Goal: Task Accomplishment & Management: Complete application form

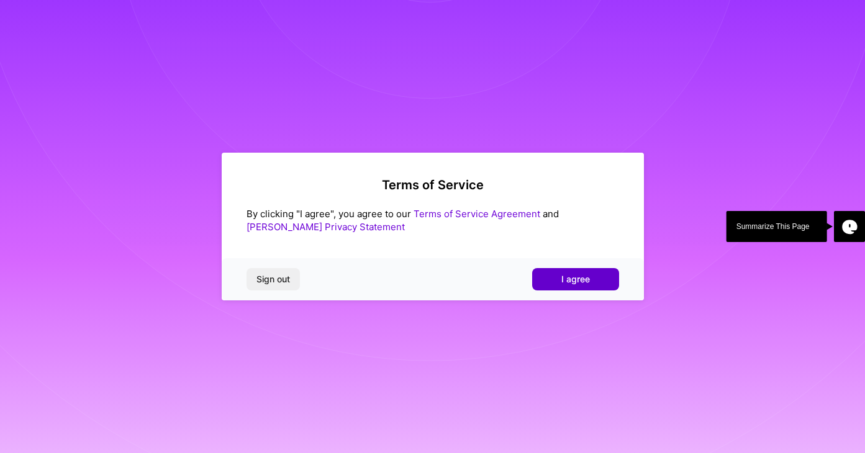
click at [579, 279] on span "I agree" at bounding box center [575, 279] width 29 height 12
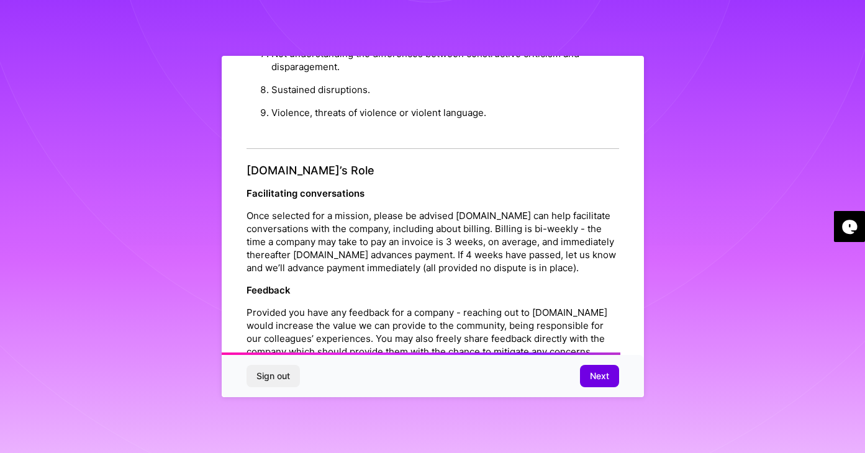
scroll to position [1367, 0]
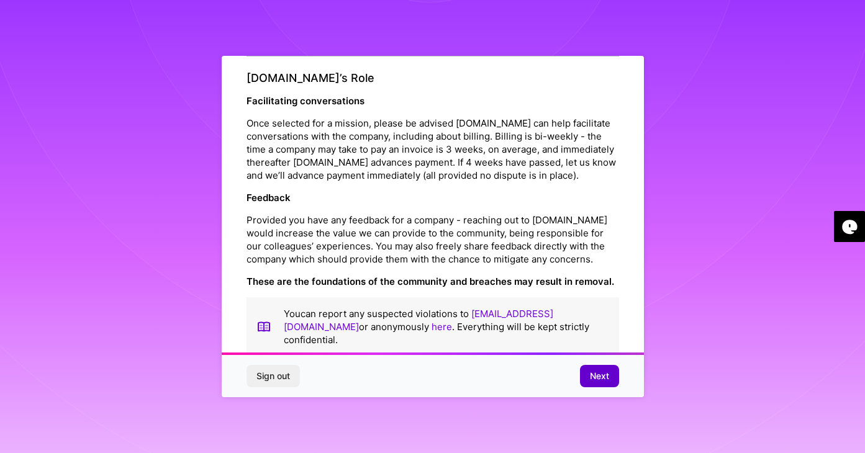
click at [596, 376] on span "Next" at bounding box center [599, 376] width 19 height 12
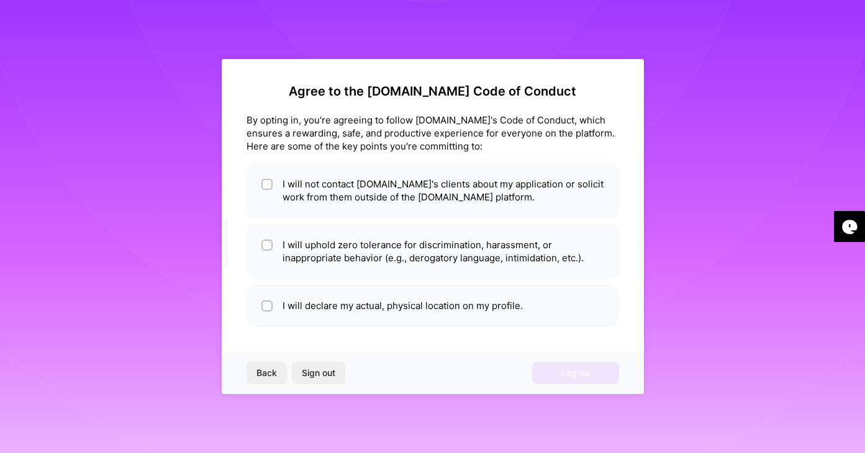
scroll to position [0, 0]
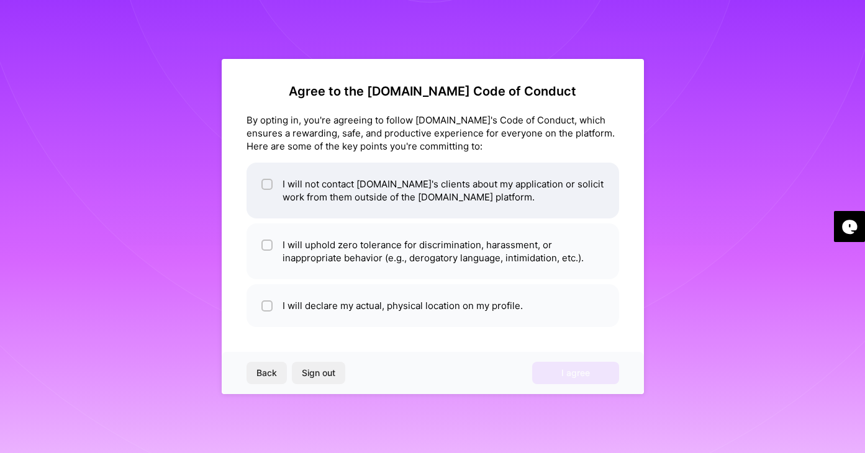
click at [265, 184] on input "checkbox" at bounding box center [268, 185] width 9 height 9
checkbox input "true"
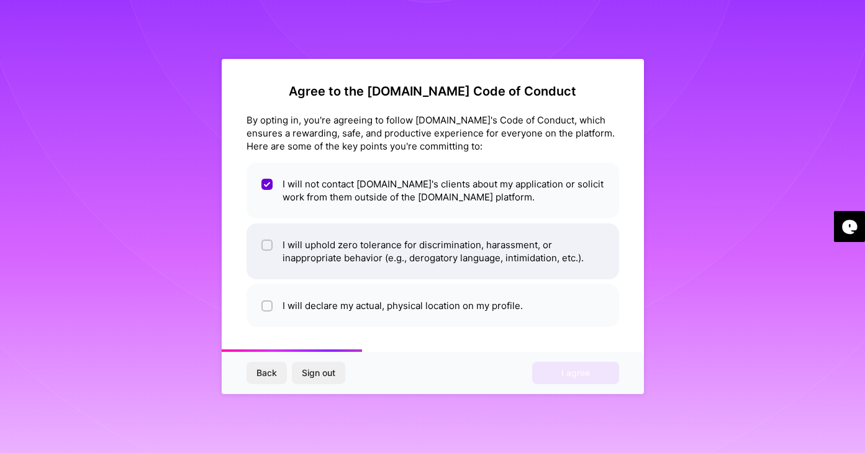
click at [269, 245] on input "checkbox" at bounding box center [268, 246] width 9 height 9
checkbox input "true"
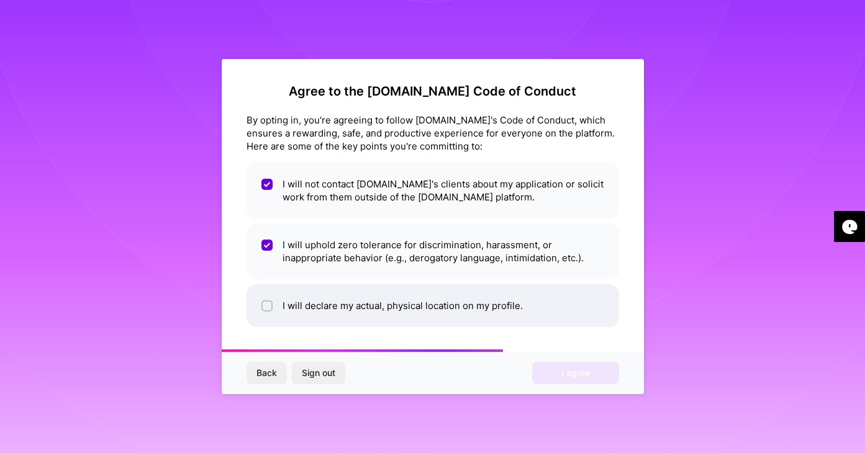
click at [273, 308] on li "I will declare my actual, physical location on my profile." at bounding box center [433, 305] width 373 height 43
checkbox input "true"
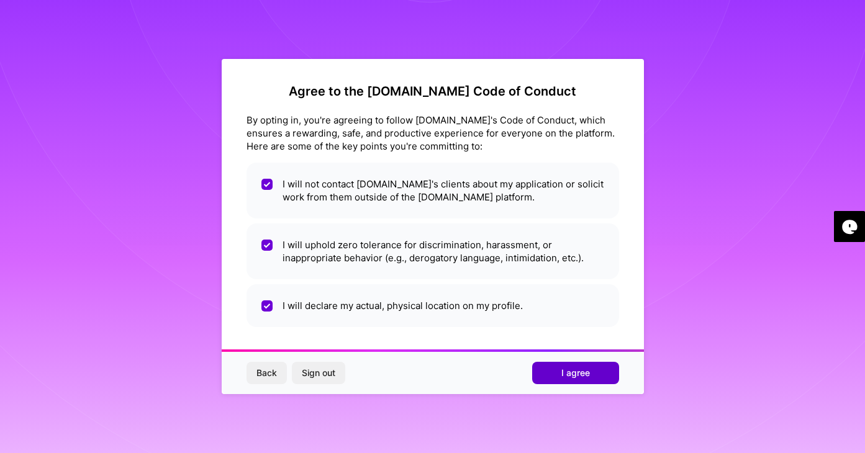
click at [566, 374] on span "I agree" at bounding box center [575, 373] width 29 height 12
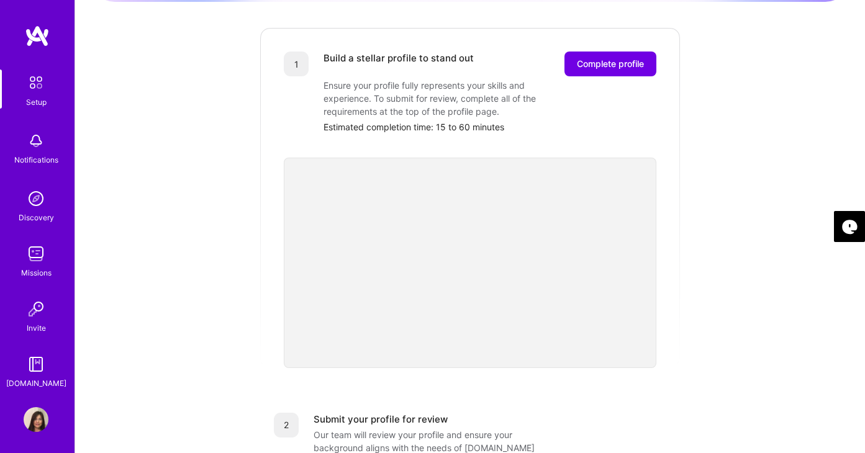
scroll to position [151, 0]
